Goal: Complete application form

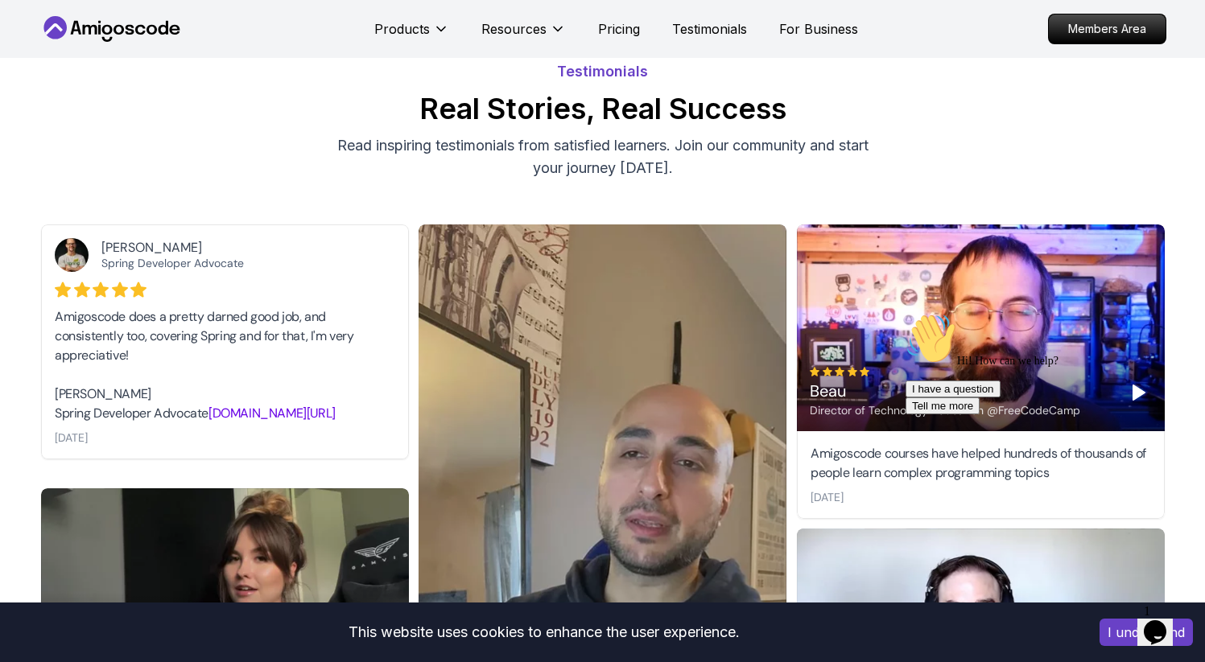
scroll to position [31, 0]
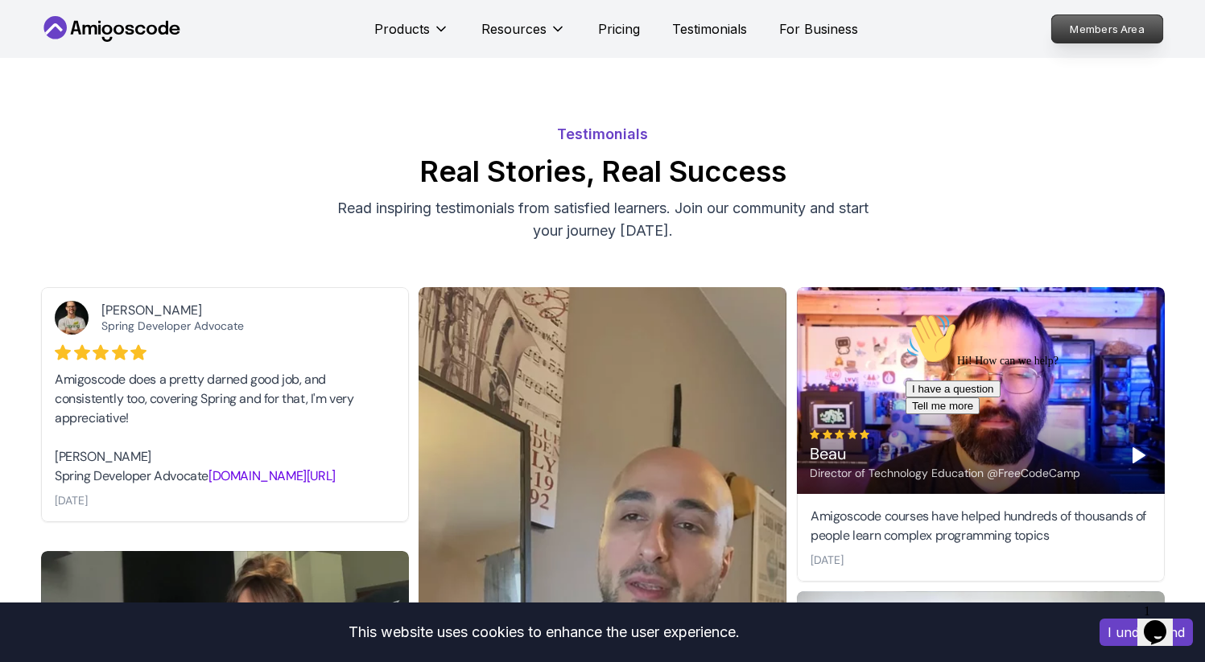
click at [1084, 37] on p "Members Area" at bounding box center [1106, 28] width 111 height 27
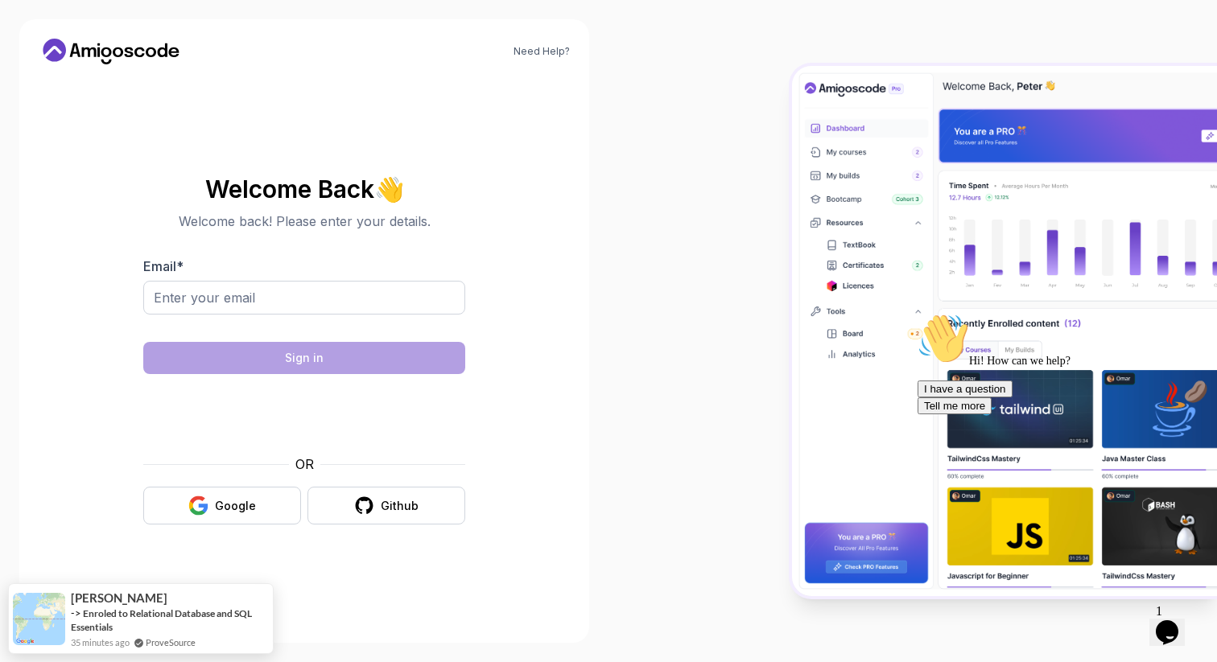
click at [306, 219] on p "Welcome back! Please enter your details." at bounding box center [304, 221] width 322 height 19
click at [121, 44] on icon at bounding box center [111, 52] width 145 height 26
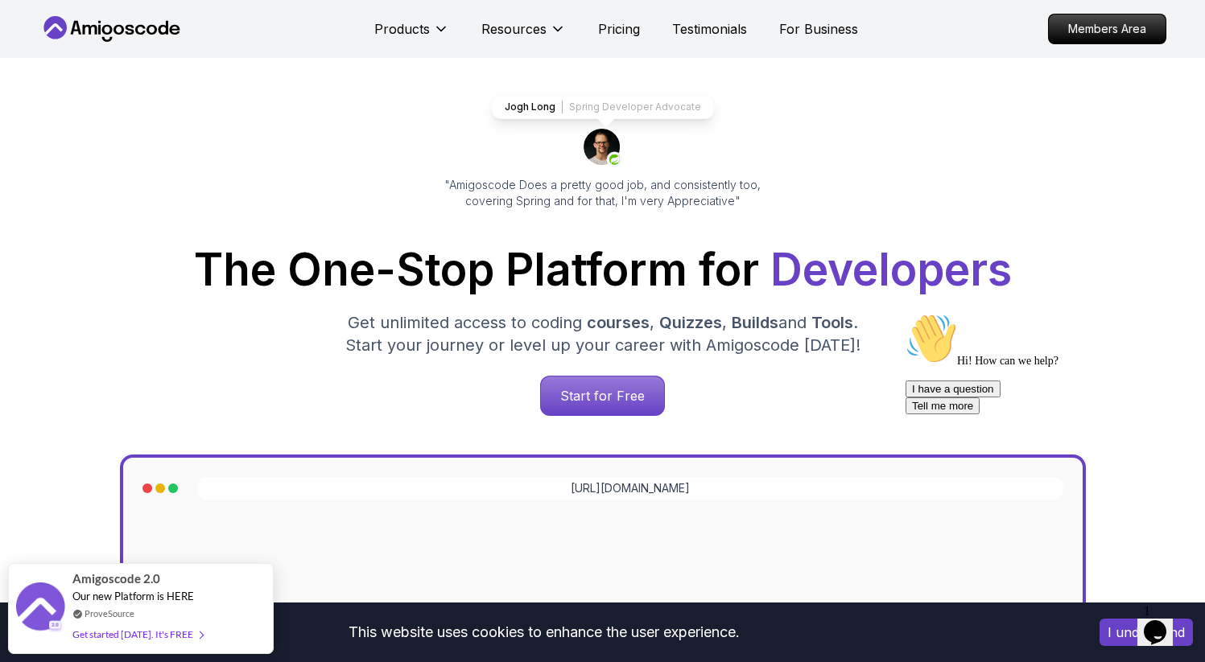
scroll to position [73, 0]
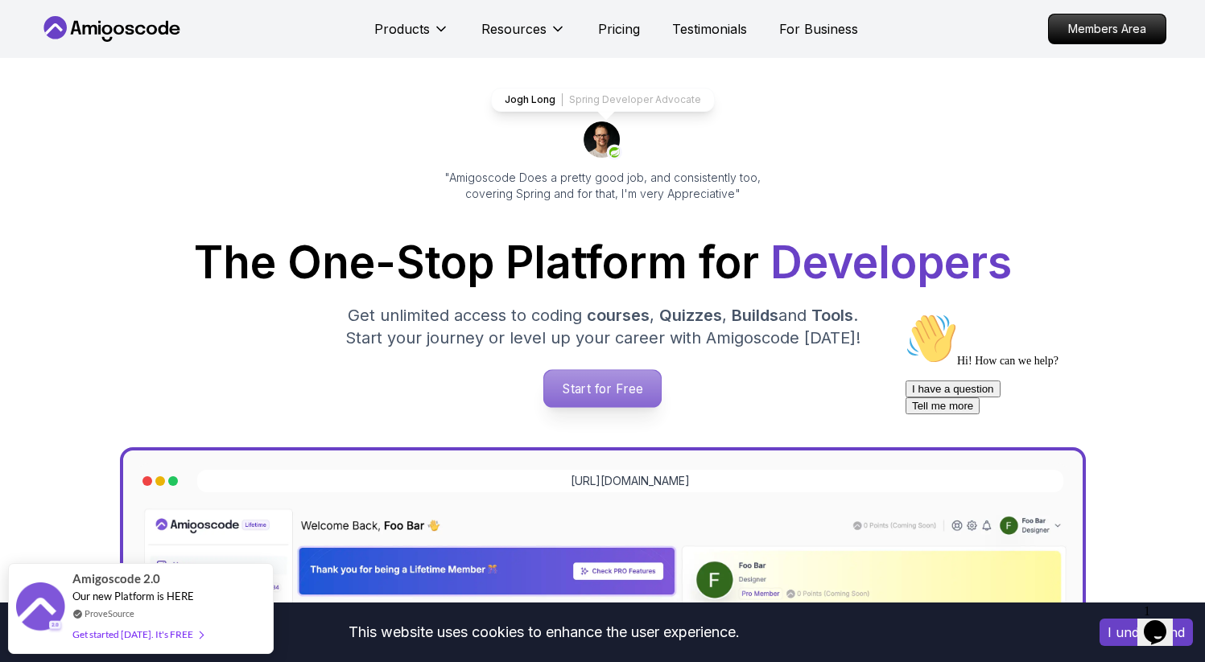
click at [586, 389] on p "Start for Free" at bounding box center [602, 388] width 117 height 37
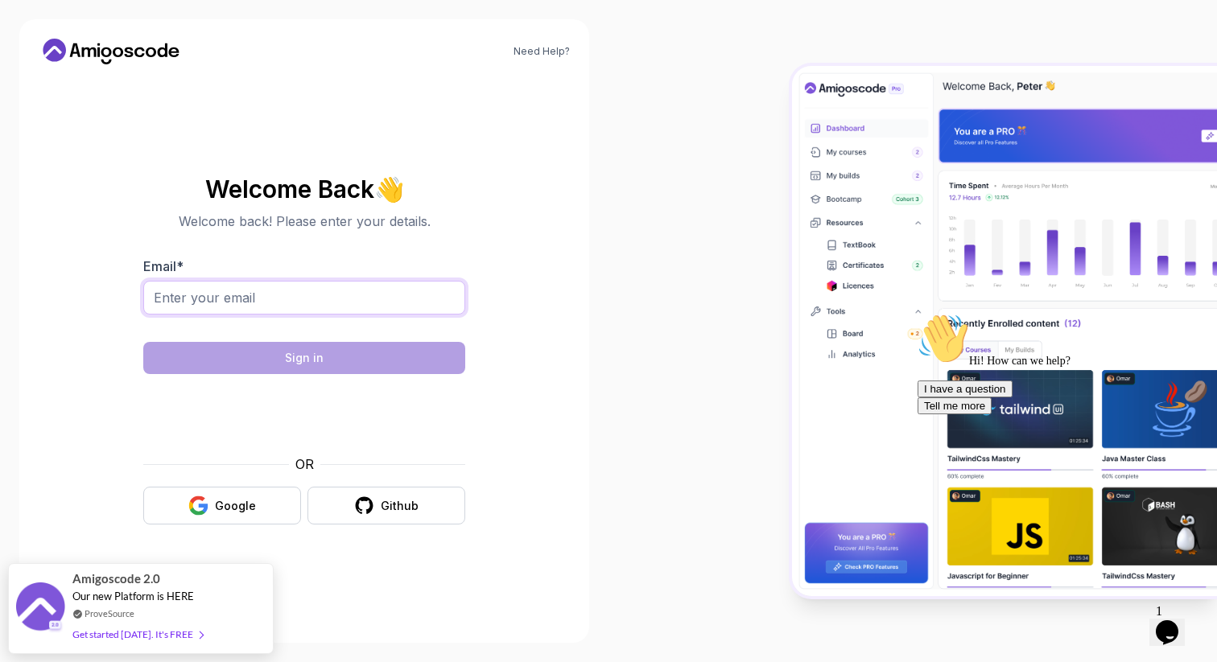
click at [321, 291] on input "Email *" at bounding box center [304, 298] width 322 height 34
click at [244, 506] on div "Google" at bounding box center [235, 506] width 41 height 16
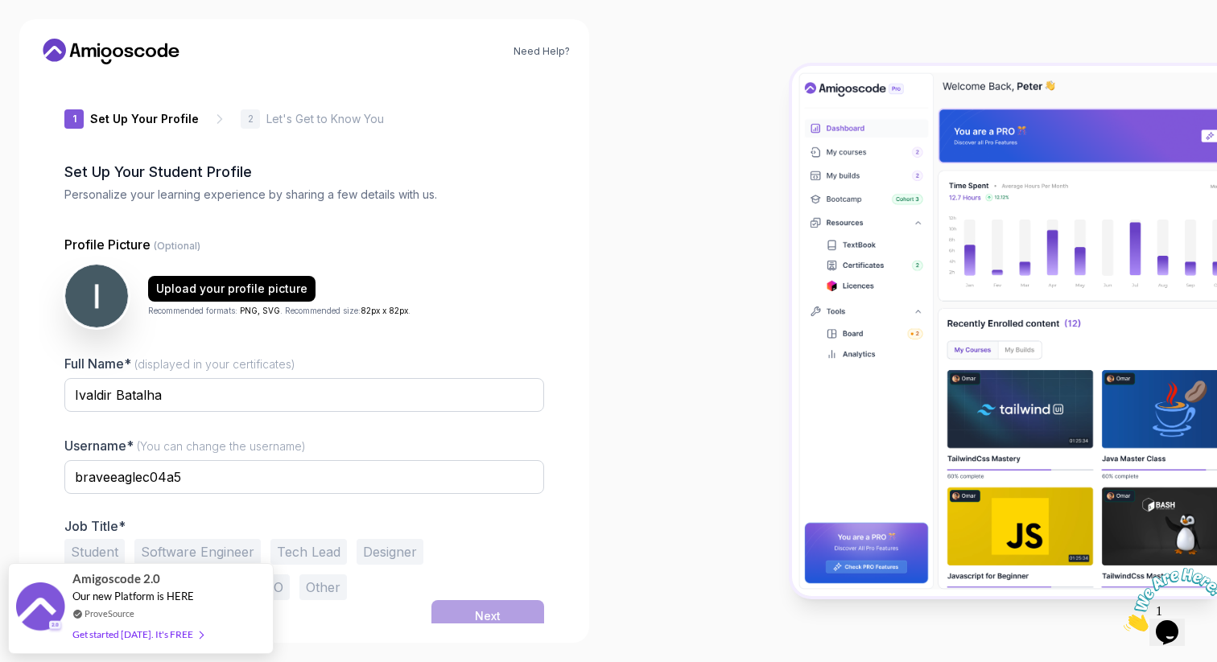
scroll to position [9, 0]
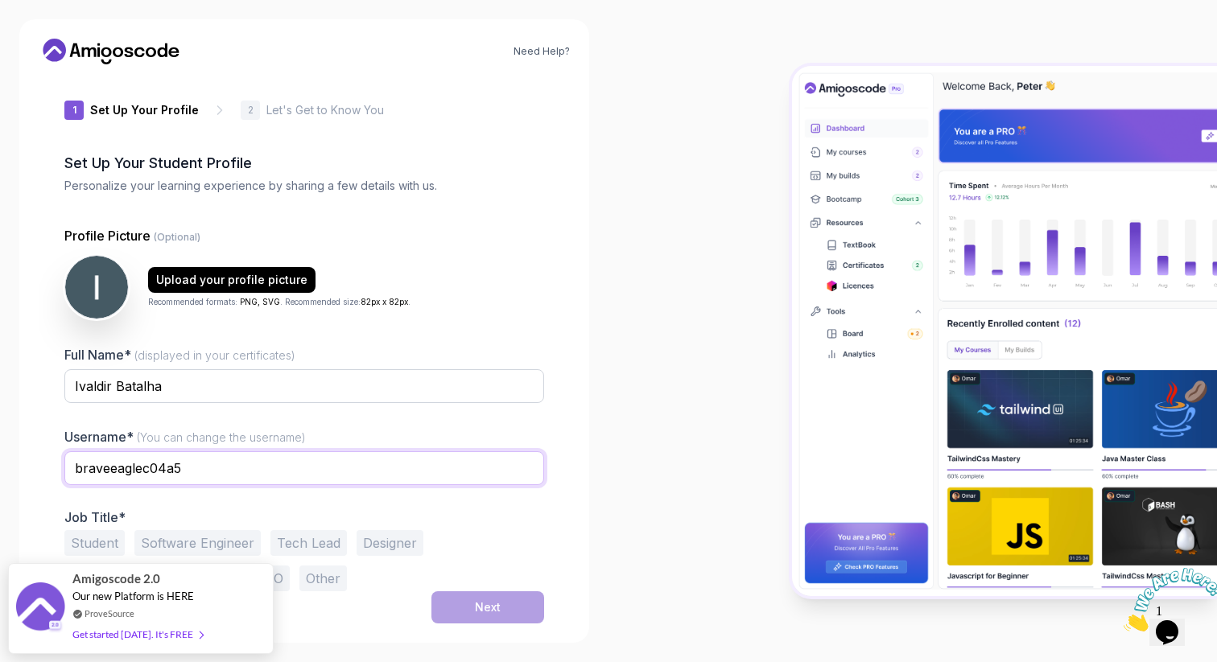
click at [371, 466] on input "braveeaglec04a5" at bounding box center [304, 468] width 480 height 34
type input "ivaldirbatalha01"
click at [203, 542] on button "Software Engineer" at bounding box center [197, 543] width 126 height 26
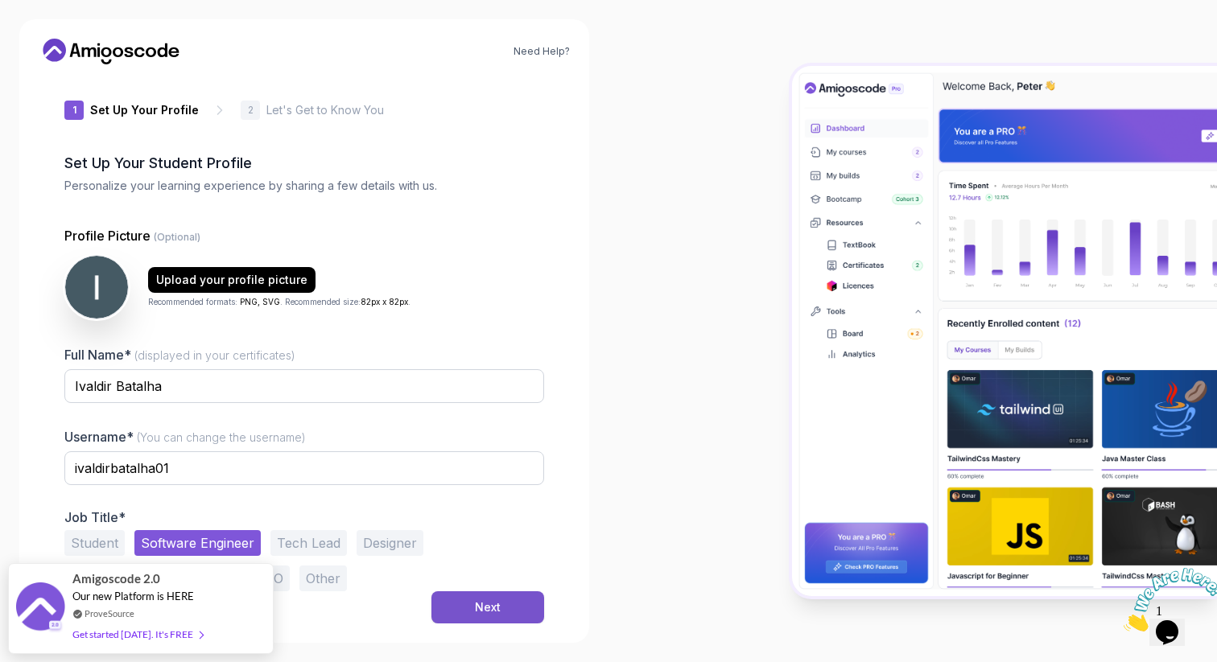
click at [457, 604] on button "Next" at bounding box center [487, 607] width 113 height 32
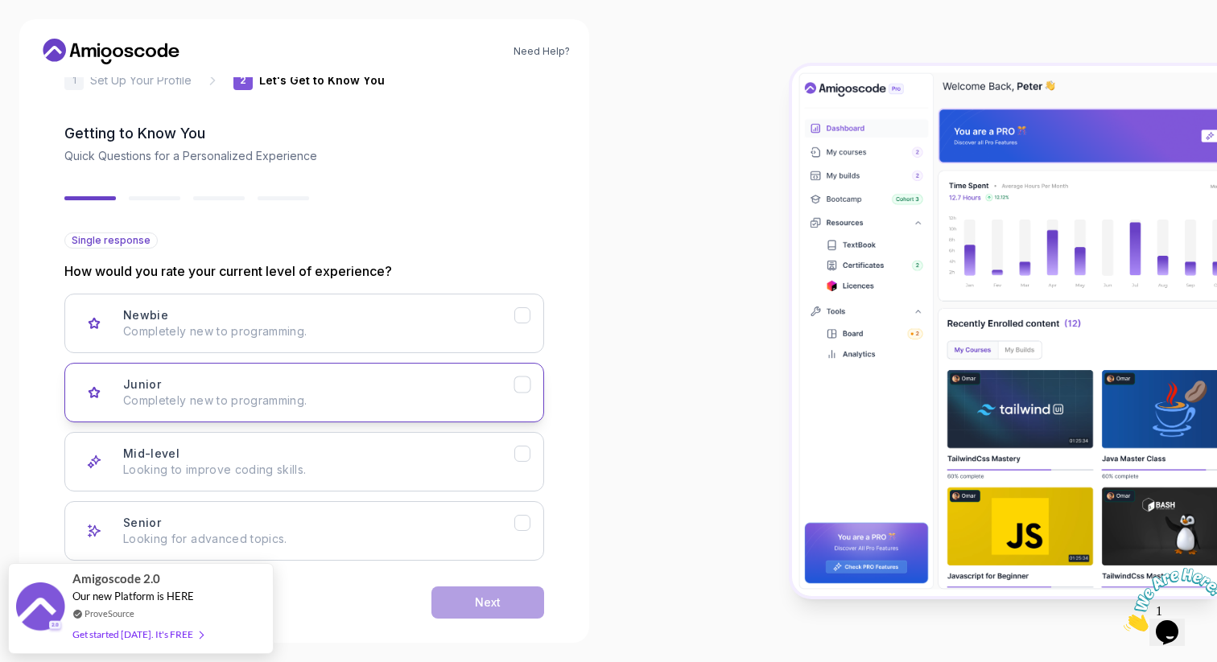
scroll to position [60, 0]
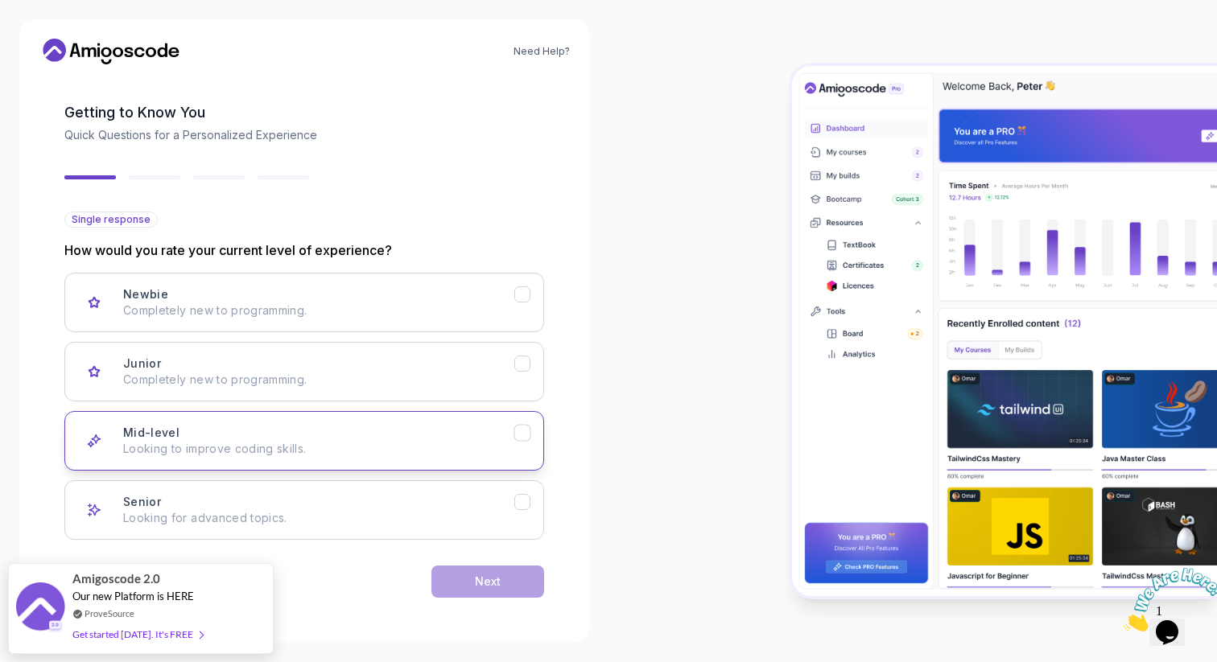
click at [414, 415] on button "Mid-level Looking to improve coding skills." at bounding box center [304, 441] width 480 height 60
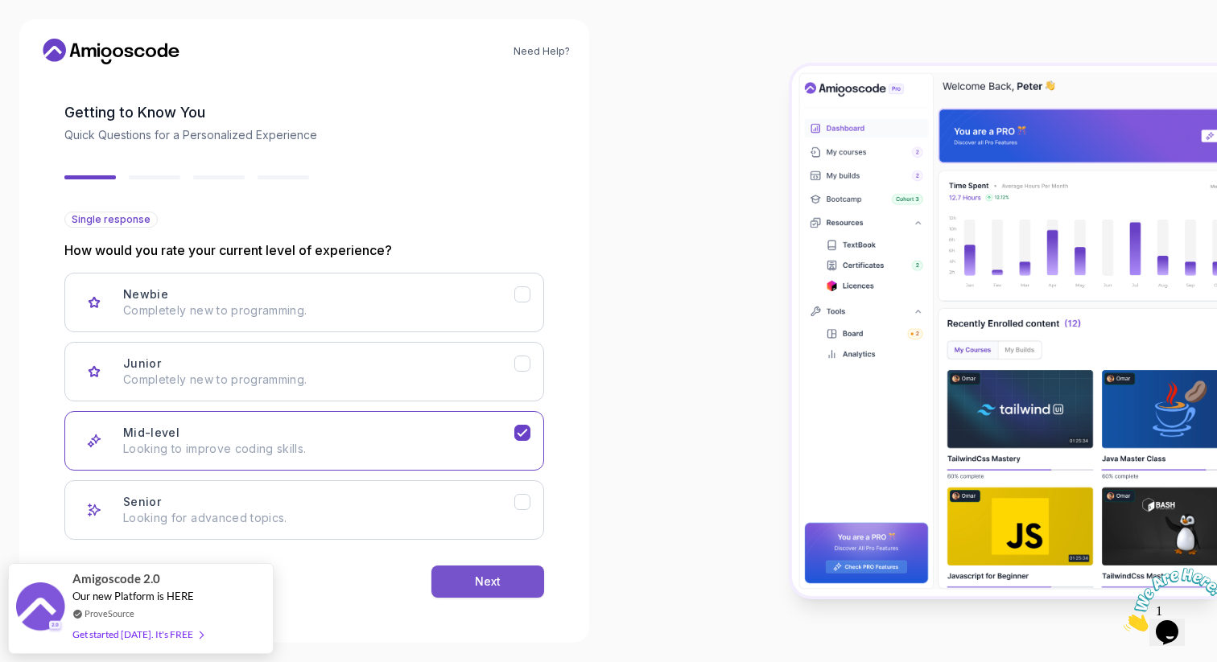
click at [488, 587] on div "Next" at bounding box center [488, 582] width 26 height 16
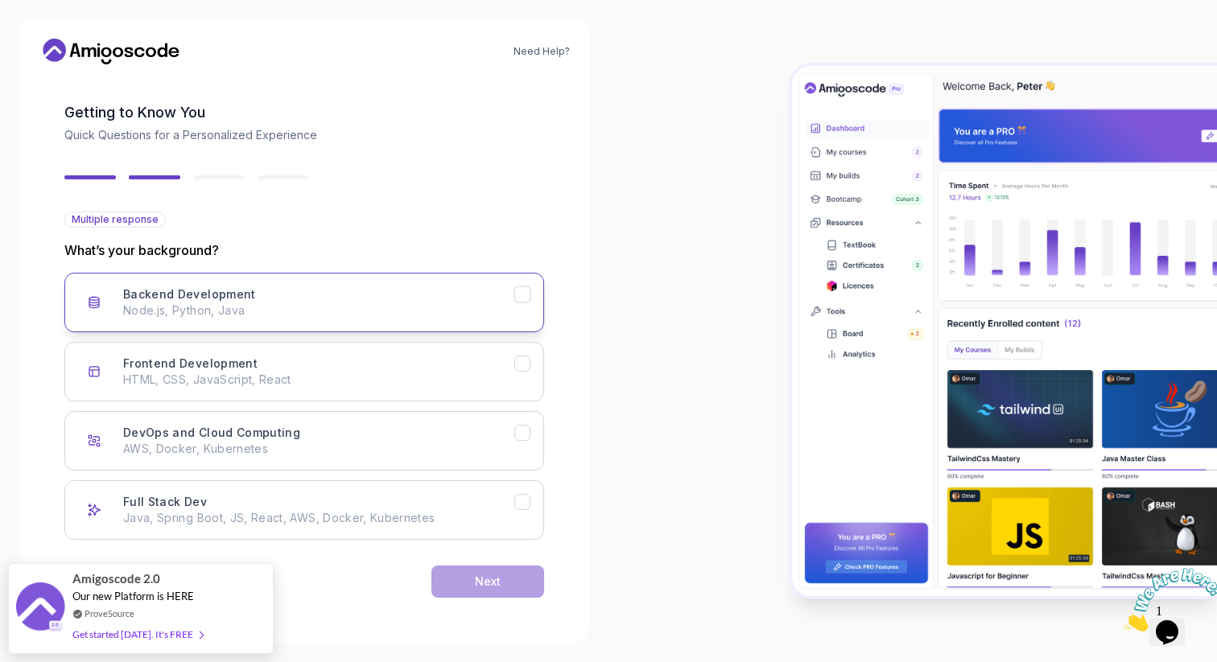
click at [429, 296] on div "Backend Development Node.js, Python, Java" at bounding box center [318, 302] width 391 height 32
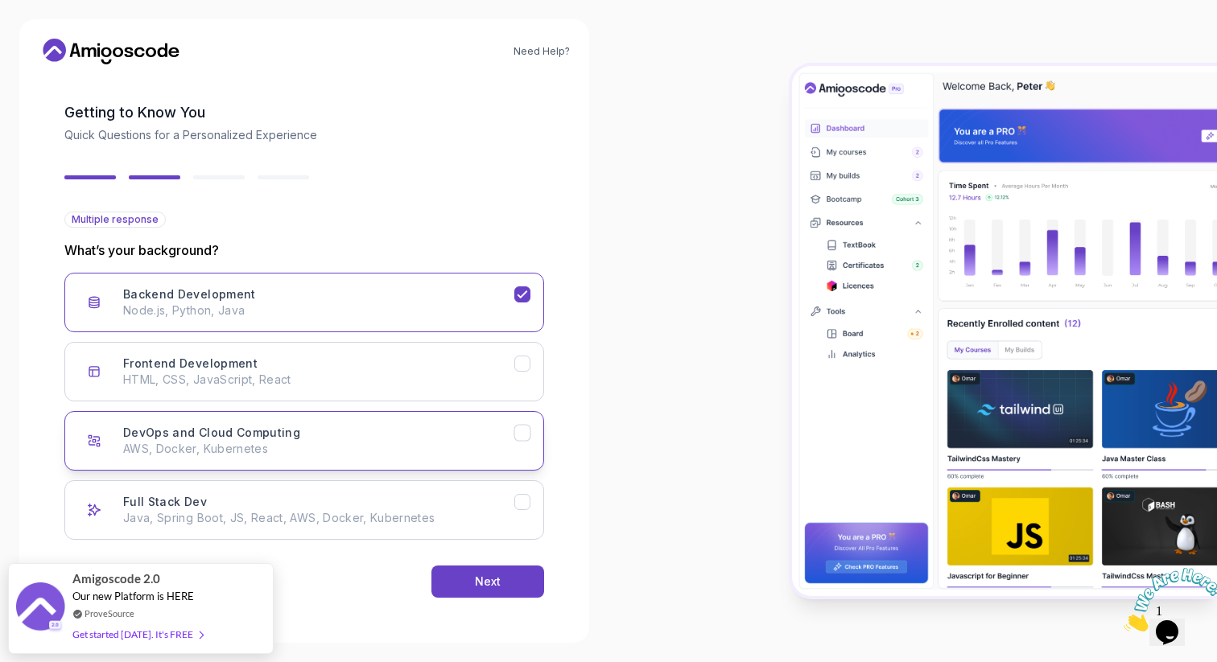
click at [356, 447] on p "AWS, Docker, Kubernetes" at bounding box center [318, 449] width 391 height 16
click at [346, 495] on div "Full Stack Dev Java, Spring Boot, JS, React, AWS, Docker, Kubernetes" at bounding box center [318, 510] width 391 height 32
click at [461, 588] on button "Next" at bounding box center [487, 582] width 113 height 32
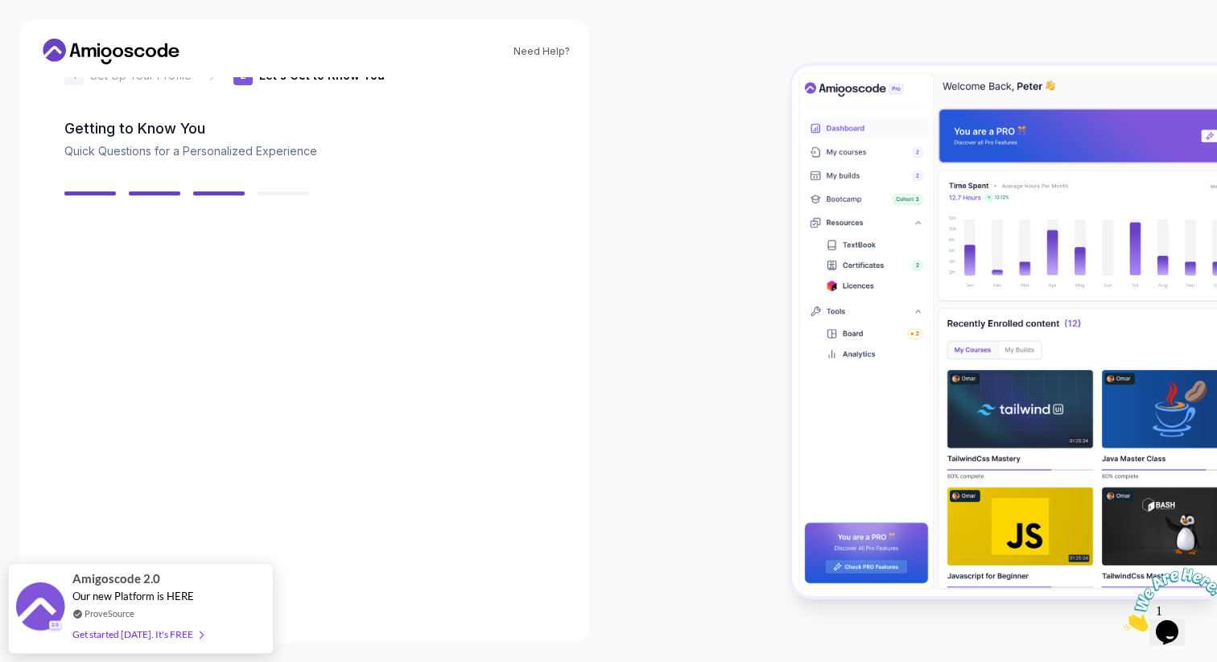
scroll to position [40, 0]
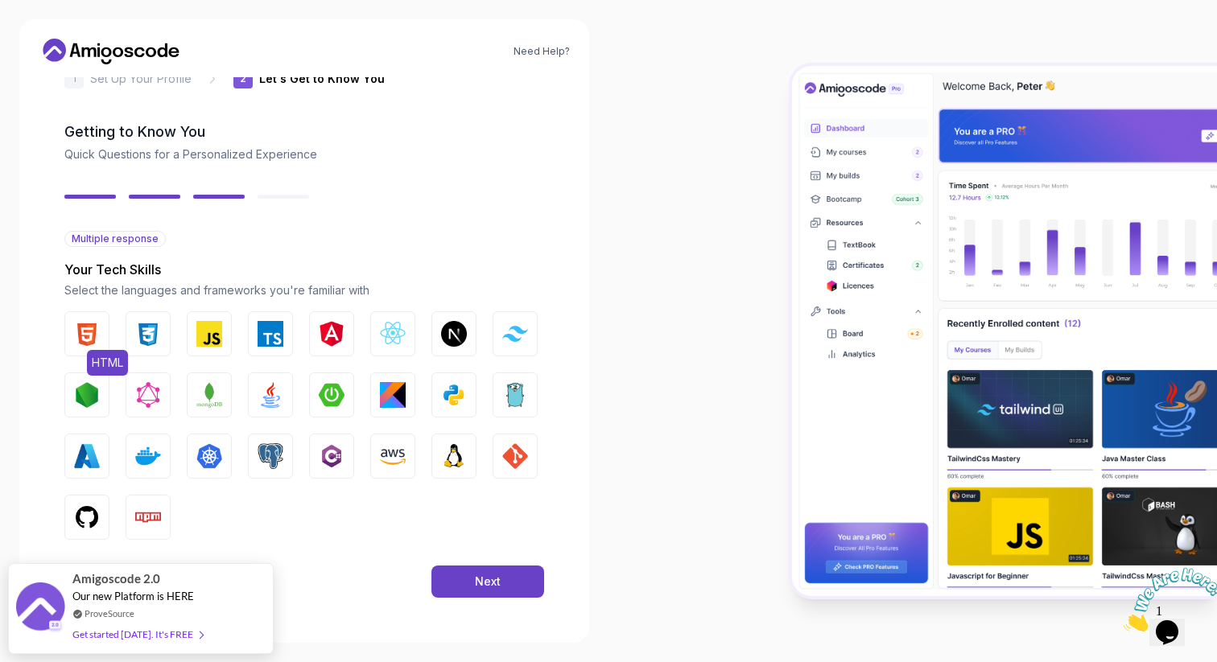
click at [100, 332] on button "HTML" at bounding box center [86, 333] width 45 height 45
click at [148, 332] on img "button" at bounding box center [148, 334] width 26 height 26
click at [214, 334] on img "button" at bounding box center [209, 334] width 26 height 26
click at [266, 332] on img "button" at bounding box center [270, 334] width 26 height 26
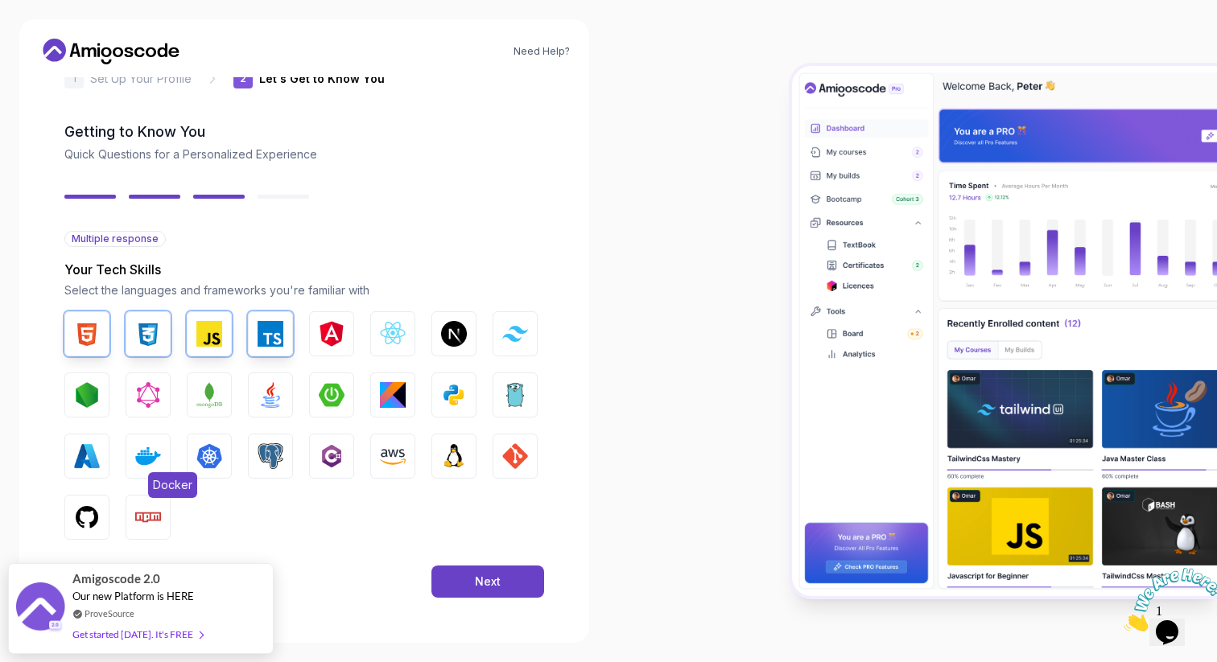
click at [150, 456] on img "button" at bounding box center [148, 456] width 26 height 26
click at [81, 509] on img "button" at bounding box center [87, 518] width 26 height 26
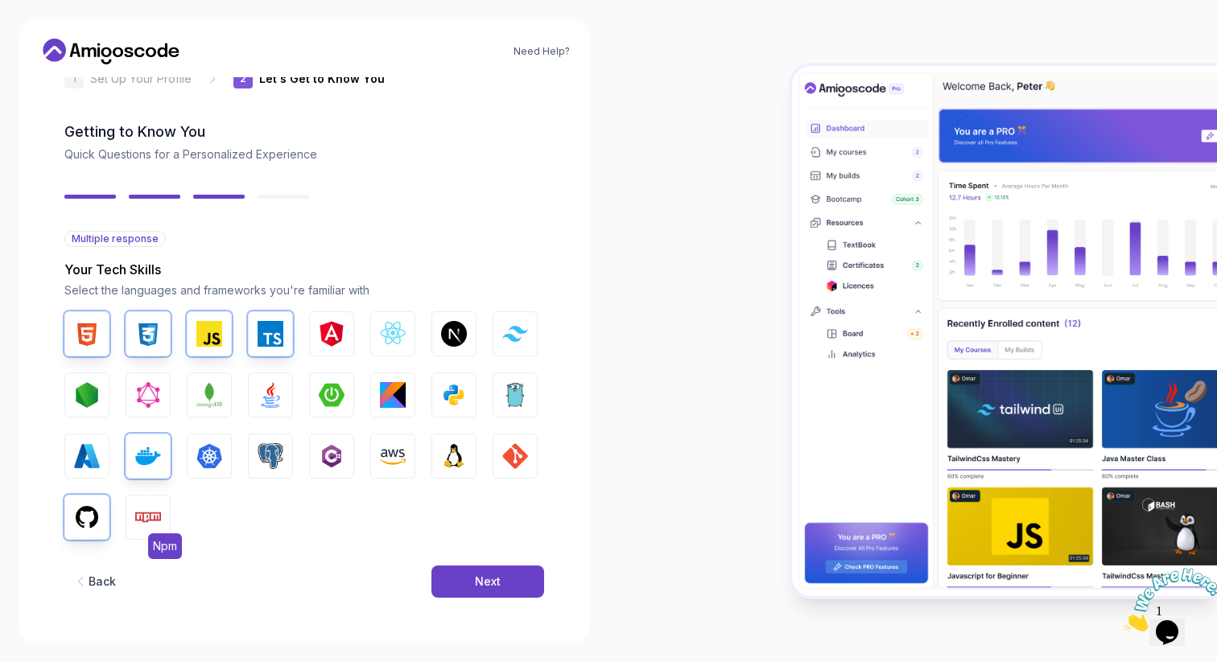
click at [160, 507] on img "button" at bounding box center [148, 518] width 26 height 26
click at [273, 451] on img "button" at bounding box center [270, 456] width 26 height 26
click at [388, 458] on img "button" at bounding box center [393, 456] width 26 height 26
click at [455, 459] on img "button" at bounding box center [454, 456] width 26 height 26
click at [509, 457] on img "button" at bounding box center [515, 456] width 26 height 26
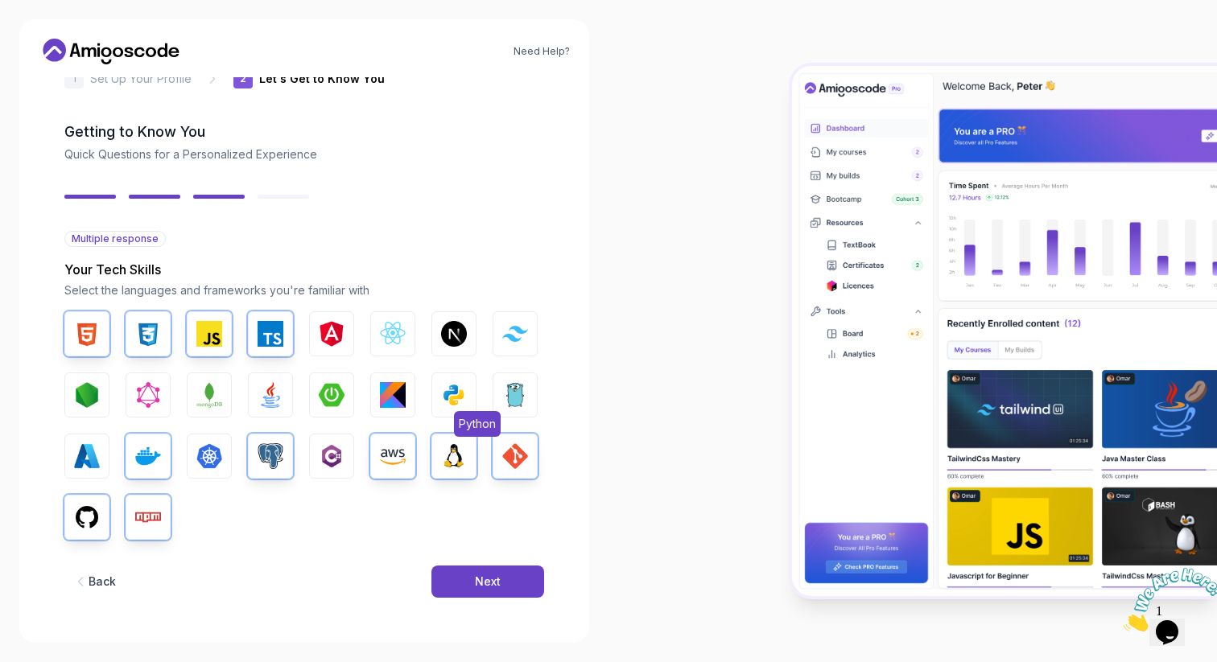
click at [456, 402] on img "button" at bounding box center [454, 395] width 26 height 26
click at [282, 389] on img "button" at bounding box center [270, 395] width 26 height 26
click at [399, 345] on img "button" at bounding box center [393, 334] width 26 height 26
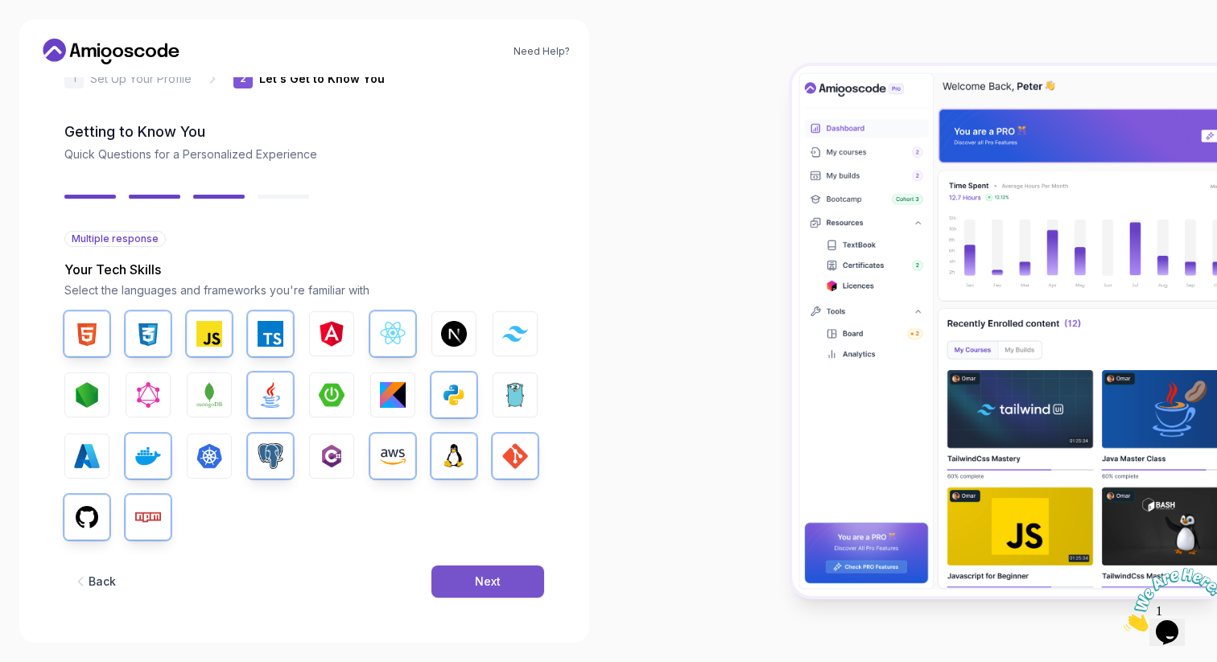
click at [462, 571] on button "Next" at bounding box center [487, 582] width 113 height 32
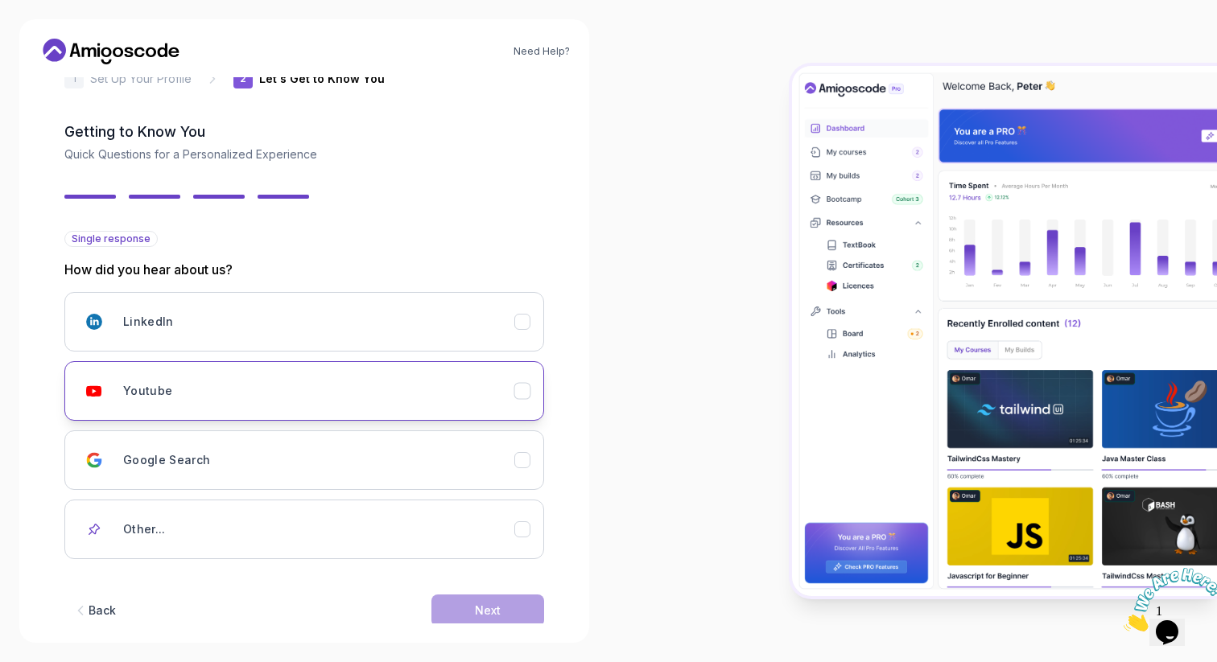
click at [420, 377] on div "Youtube" at bounding box center [318, 391] width 391 height 32
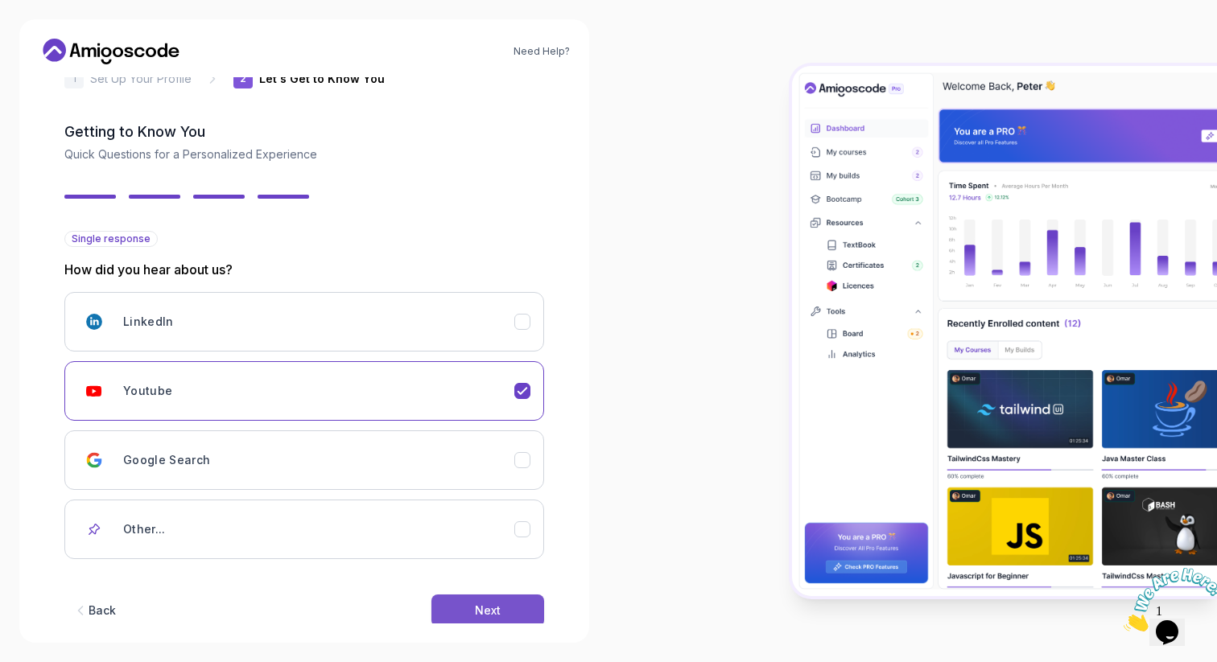
click at [470, 609] on button "Next" at bounding box center [487, 611] width 113 height 32
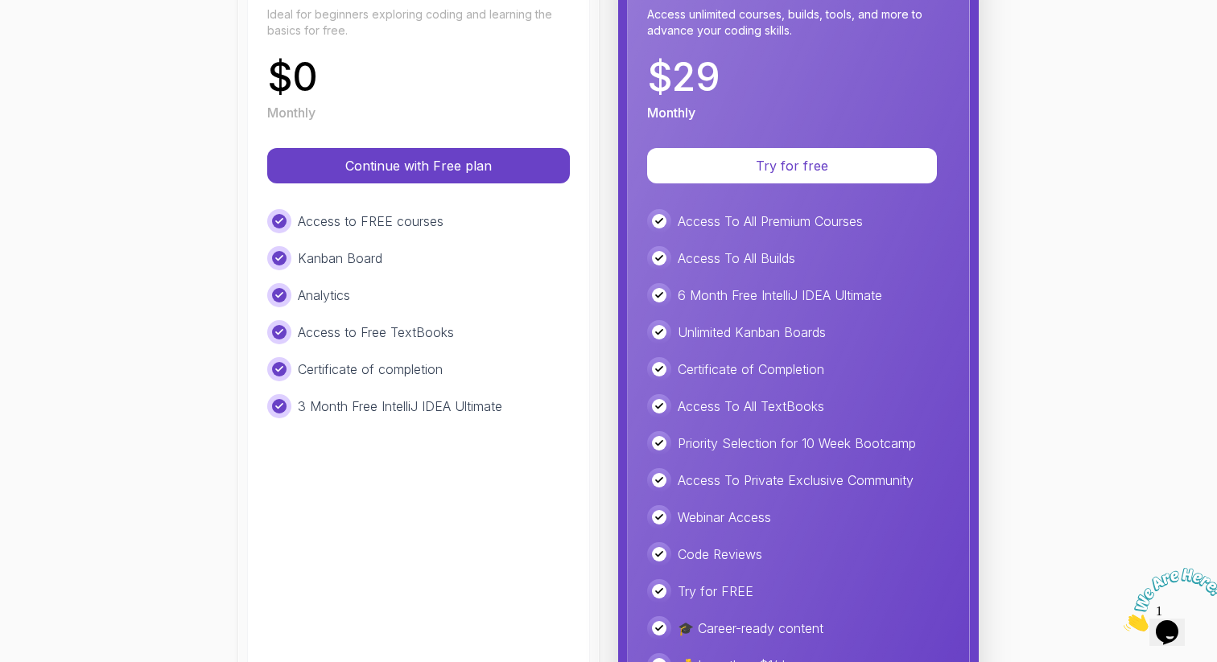
scroll to position [274, 0]
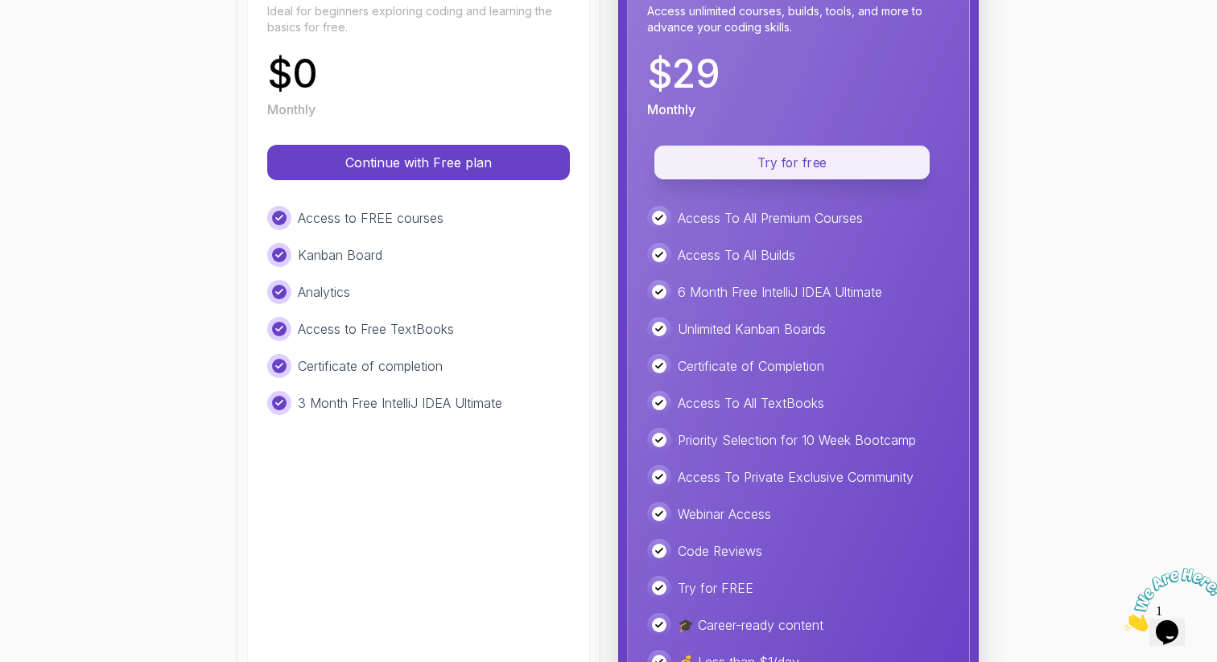
click at [770, 179] on div "Try for free" at bounding box center [798, 162] width 303 height 35
click at [785, 162] on p "Try for free" at bounding box center [792, 163] width 238 height 19
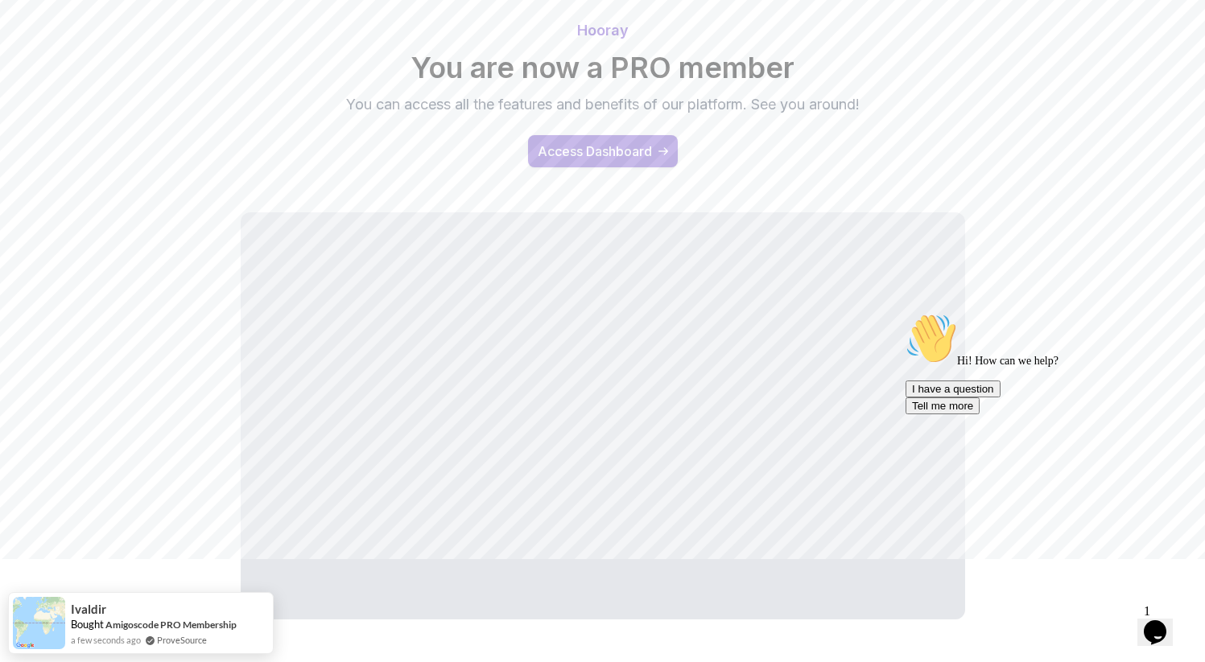
scroll to position [163, 0]
